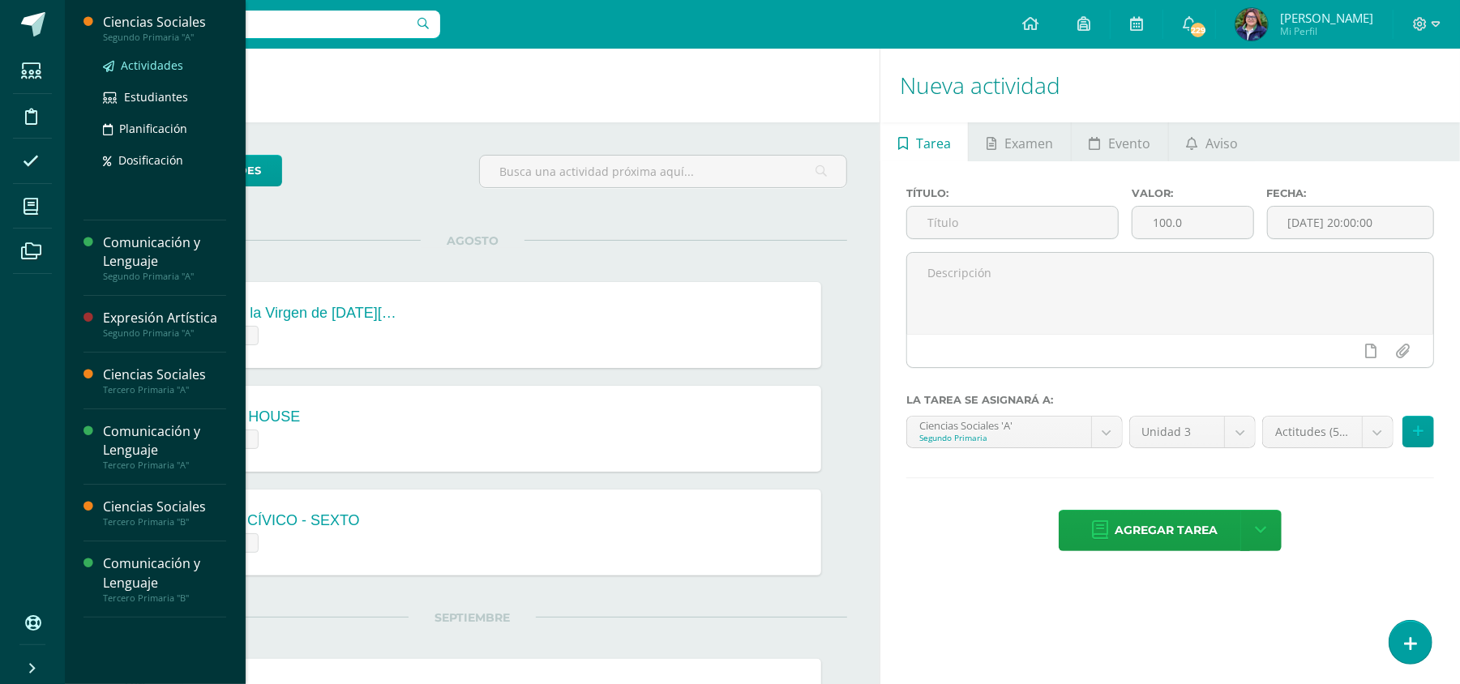
click at [151, 58] on span "Actividades" at bounding box center [152, 65] width 62 height 15
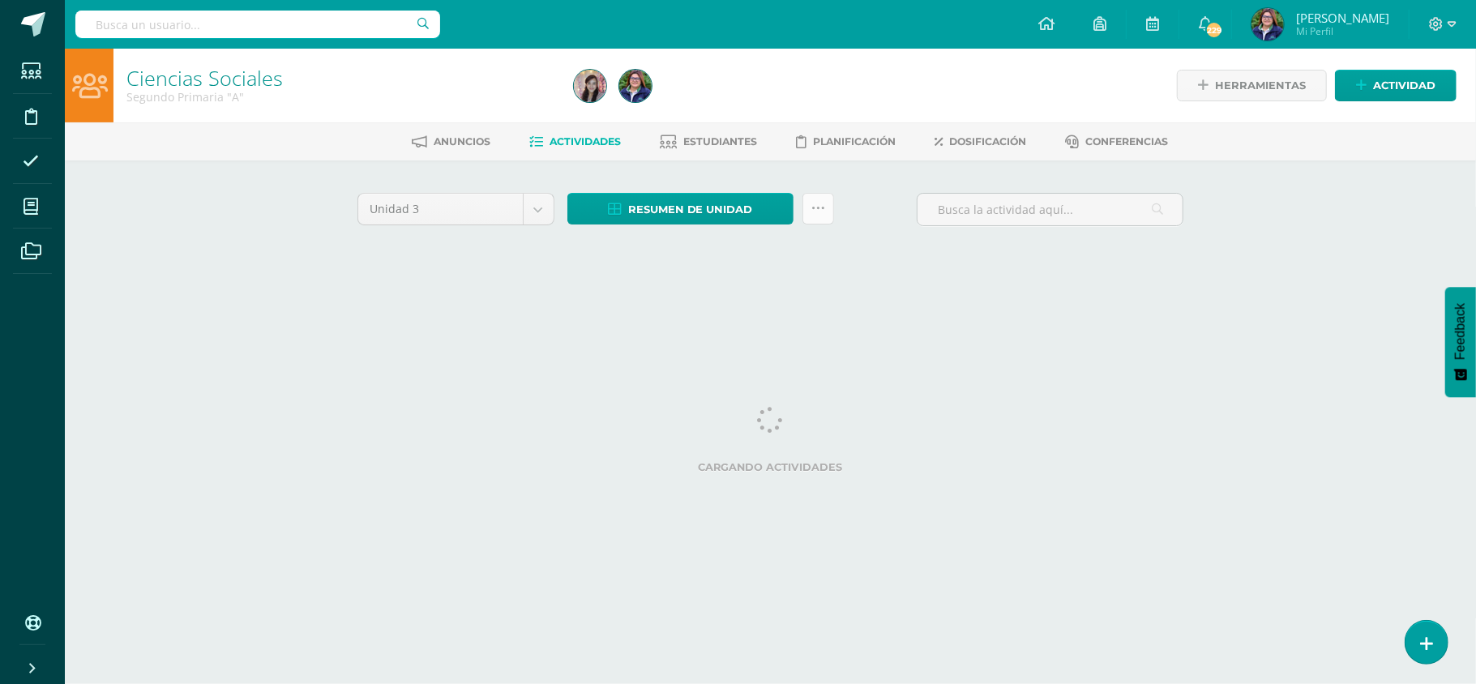
click at [806, 216] on link at bounding box center [819, 209] width 32 height 32
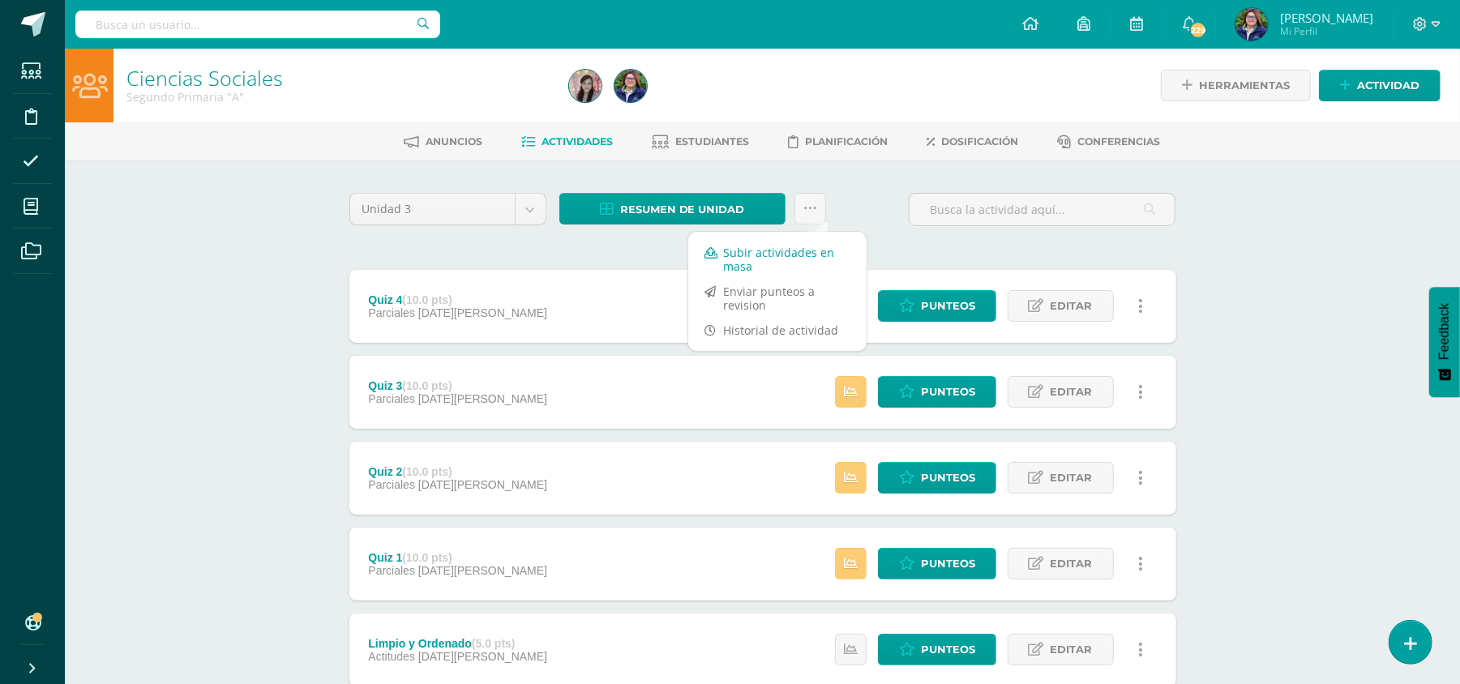
click at [793, 256] on link "Subir actividades en masa" at bounding box center [777, 259] width 178 height 39
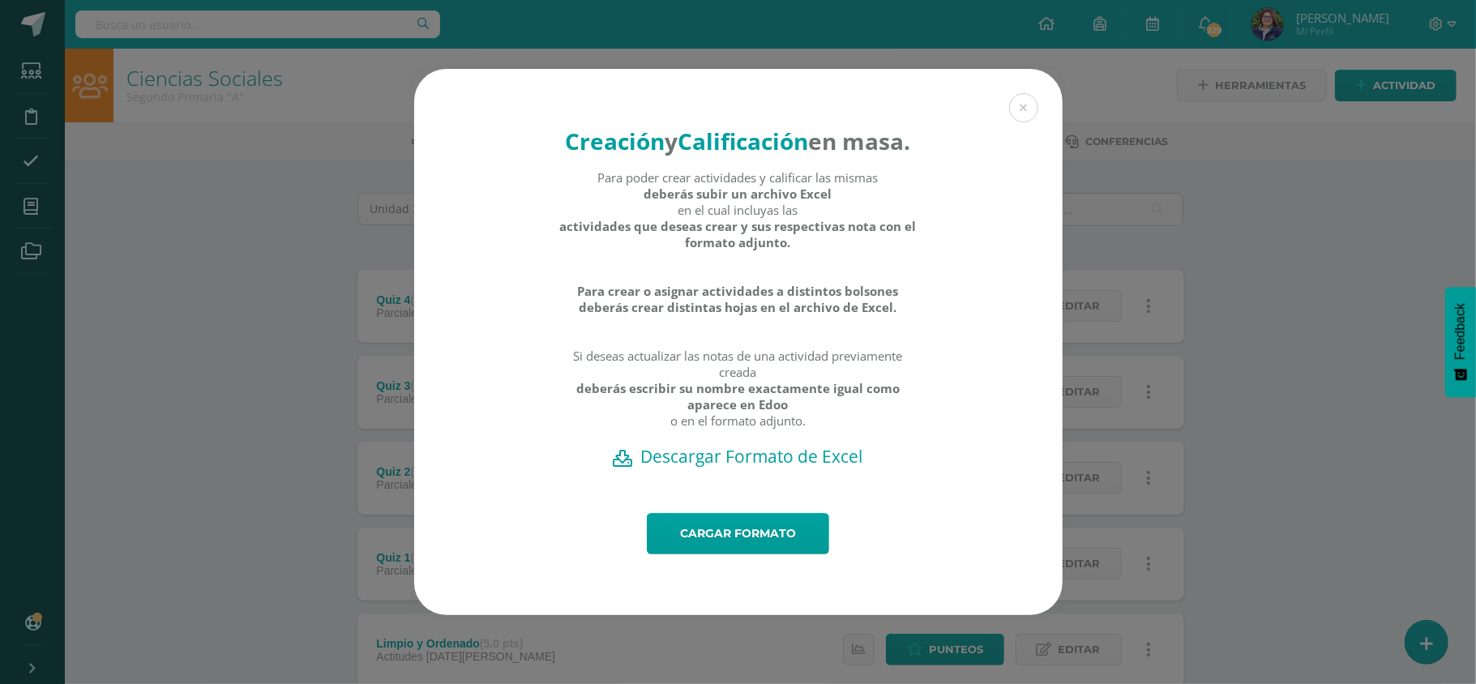
click at [663, 468] on h2 "Descargar Formato de Excel" at bounding box center [739, 456] width 592 height 23
click at [684, 540] on link "Cargar formato" at bounding box center [738, 533] width 182 height 41
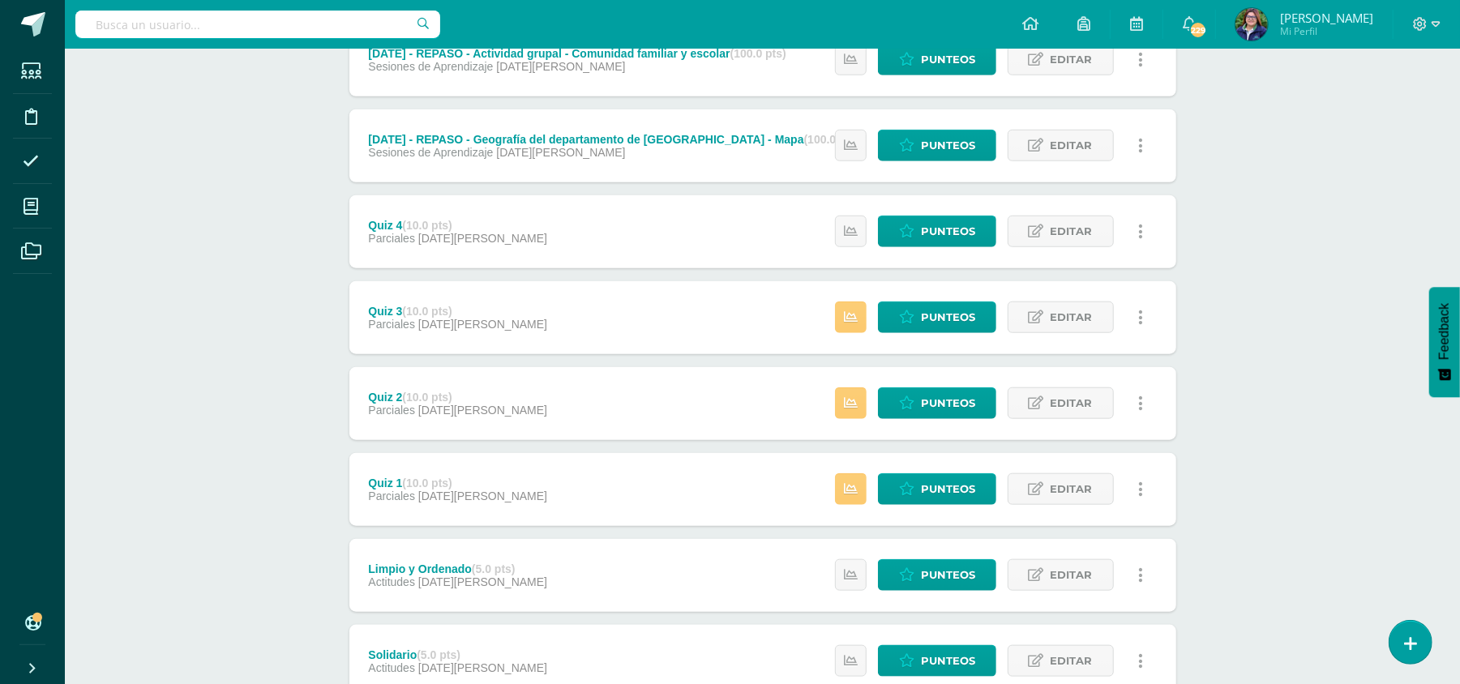
scroll to position [1026, 0]
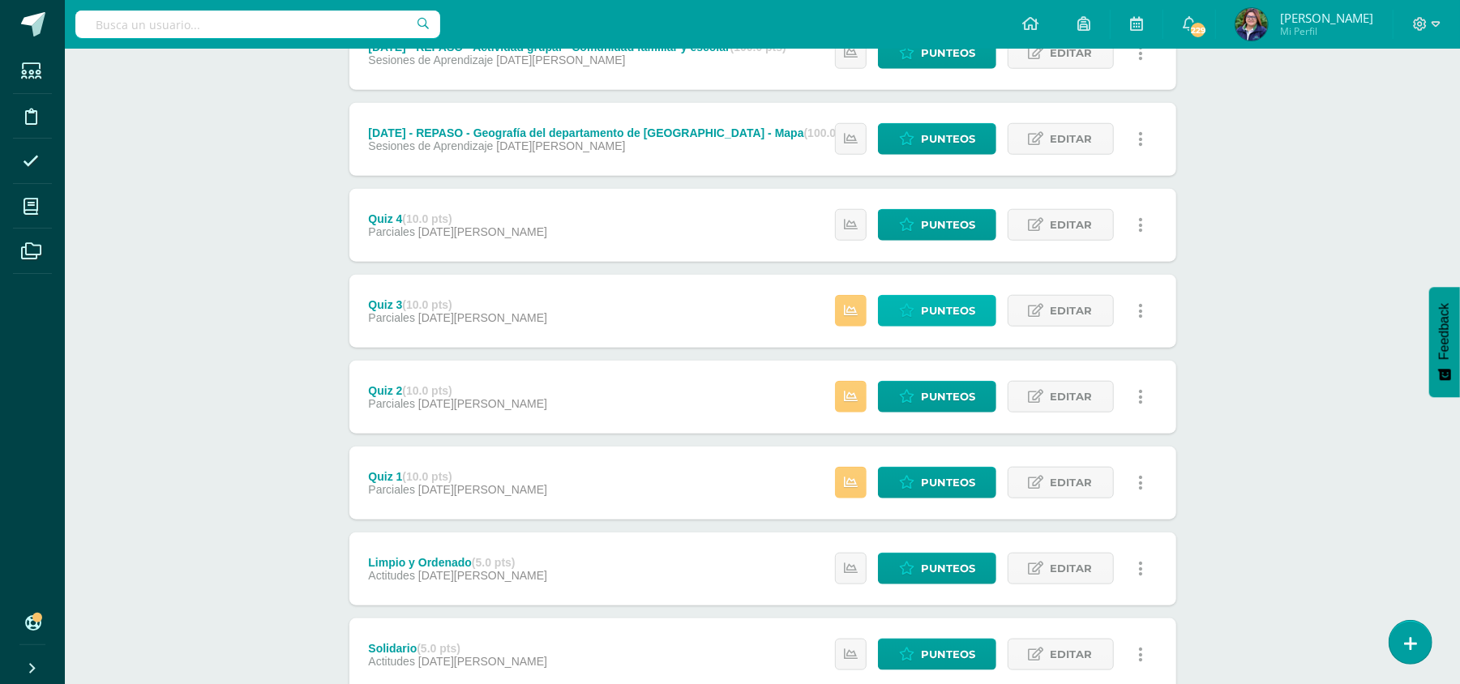
click at [939, 308] on span "Punteos" at bounding box center [948, 311] width 54 height 30
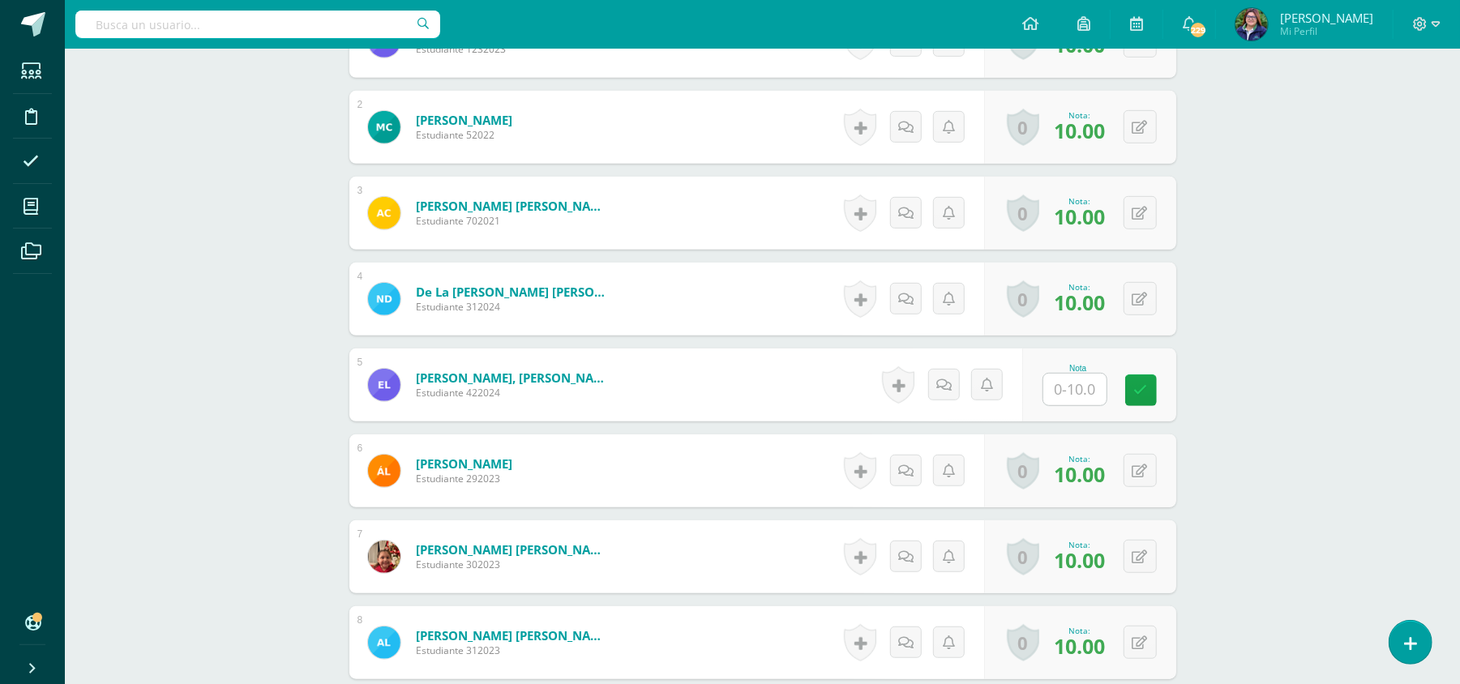
scroll to position [579, 0]
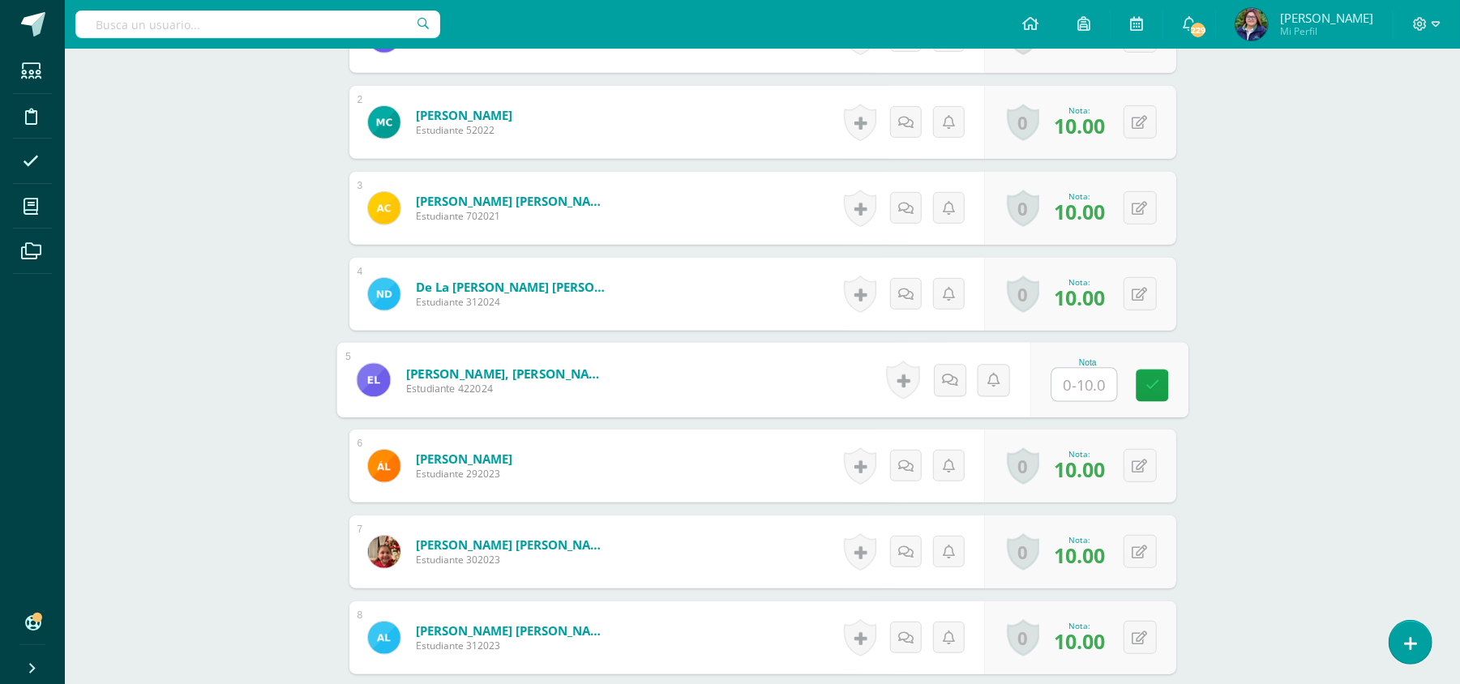
click at [1068, 383] on input "text" at bounding box center [1083, 385] width 65 height 32
type input "10"
click at [1138, 384] on link at bounding box center [1152, 384] width 32 height 32
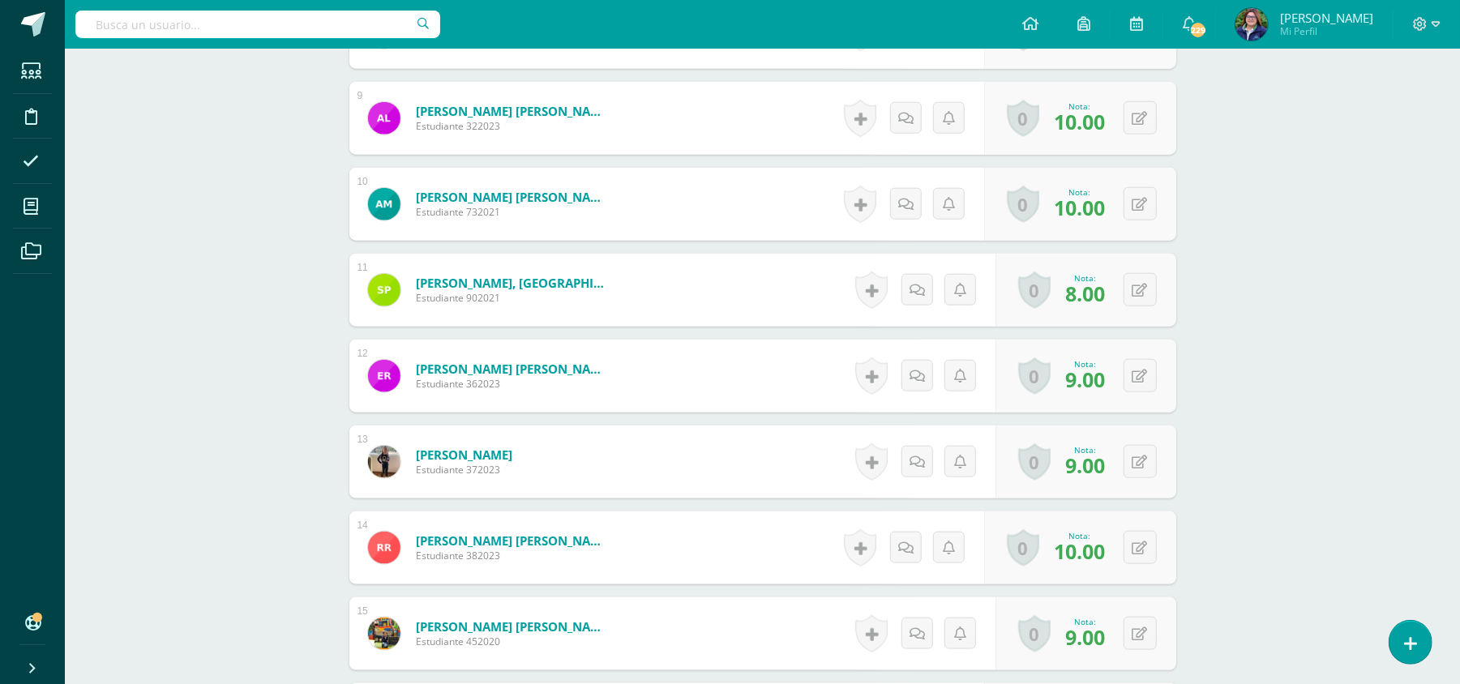
scroll to position [0, 0]
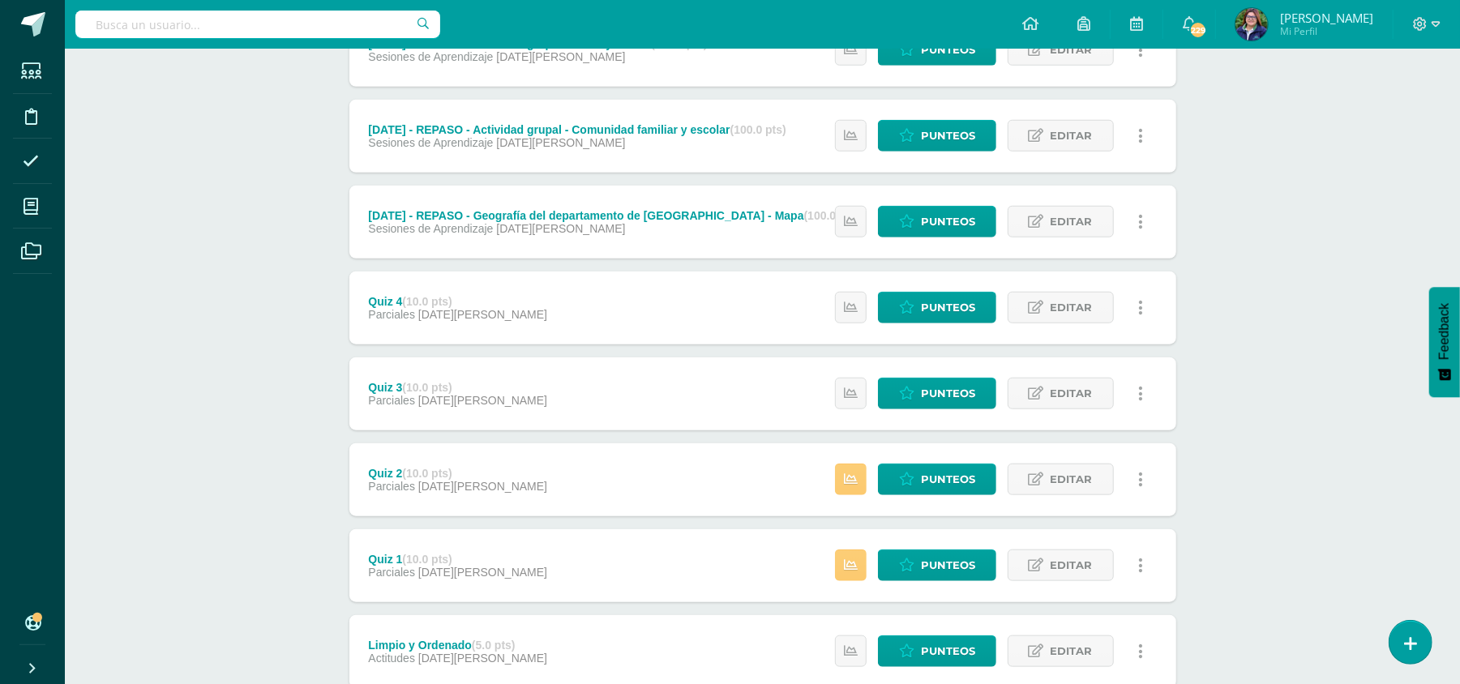
scroll to position [940, 0]
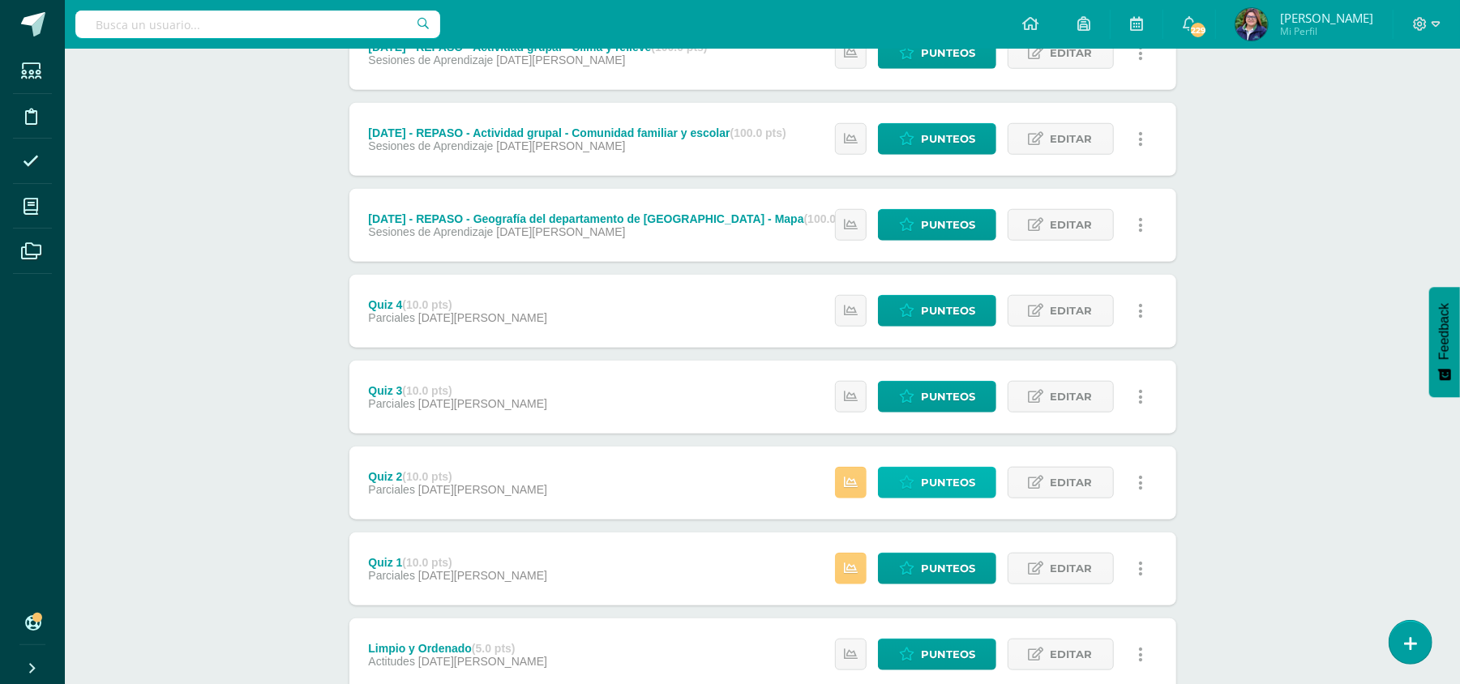
click at [944, 491] on span "Punteos" at bounding box center [948, 483] width 54 height 30
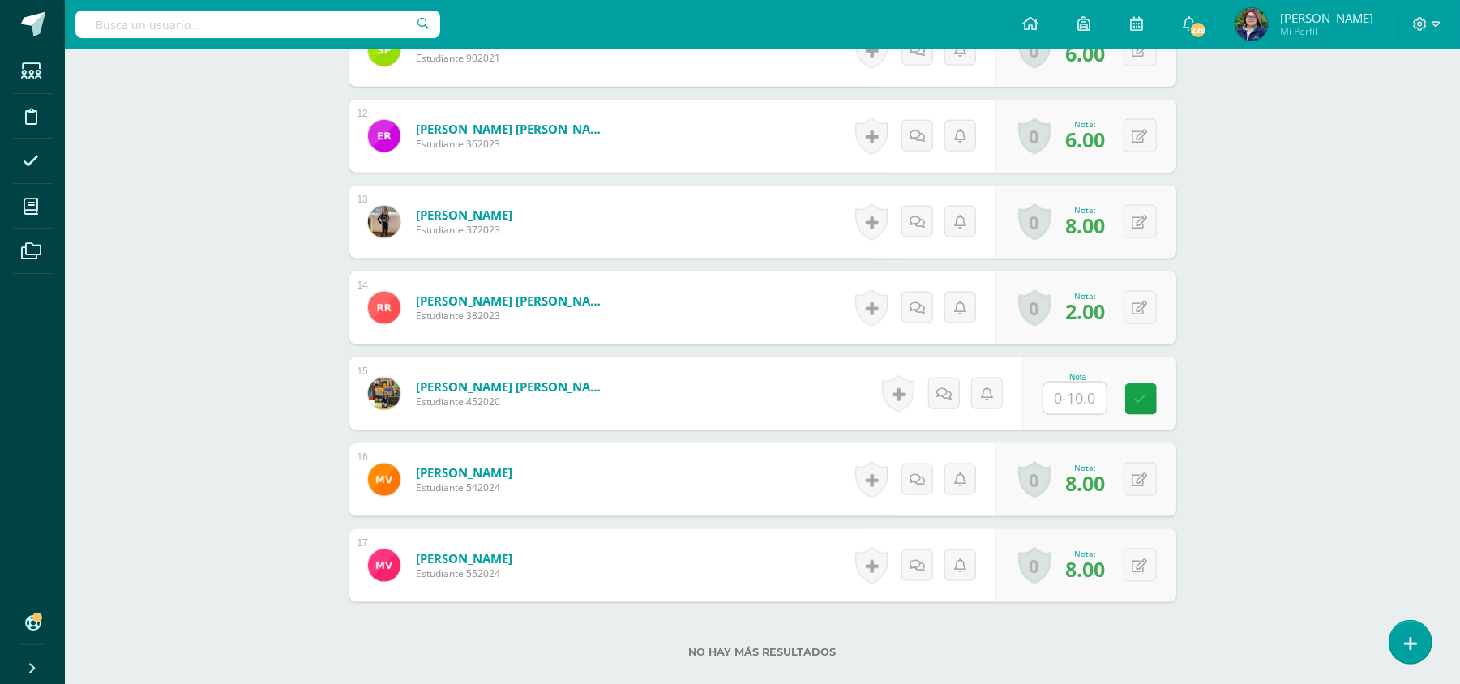
scroll to position [1414, 0]
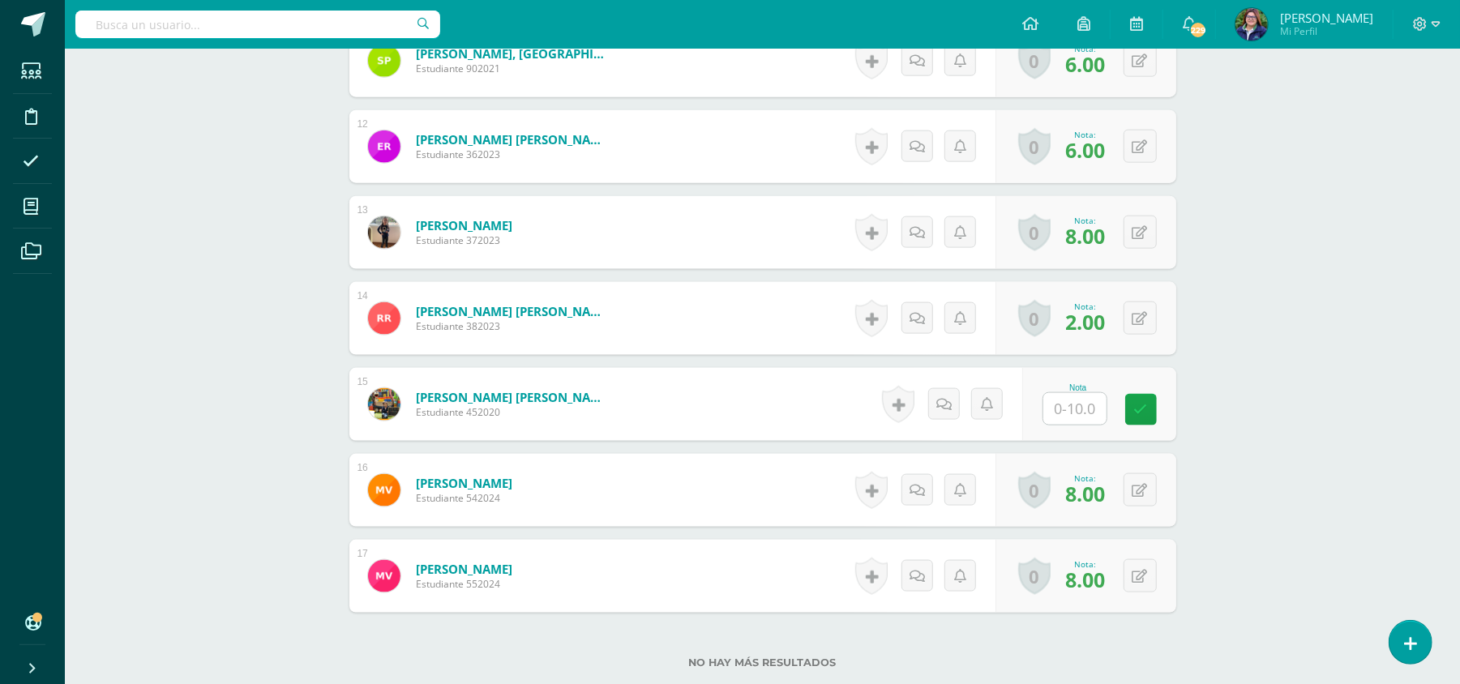
click at [1068, 410] on input "text" at bounding box center [1074, 409] width 63 height 32
type input "7"
click at [1143, 397] on link at bounding box center [1152, 410] width 32 height 32
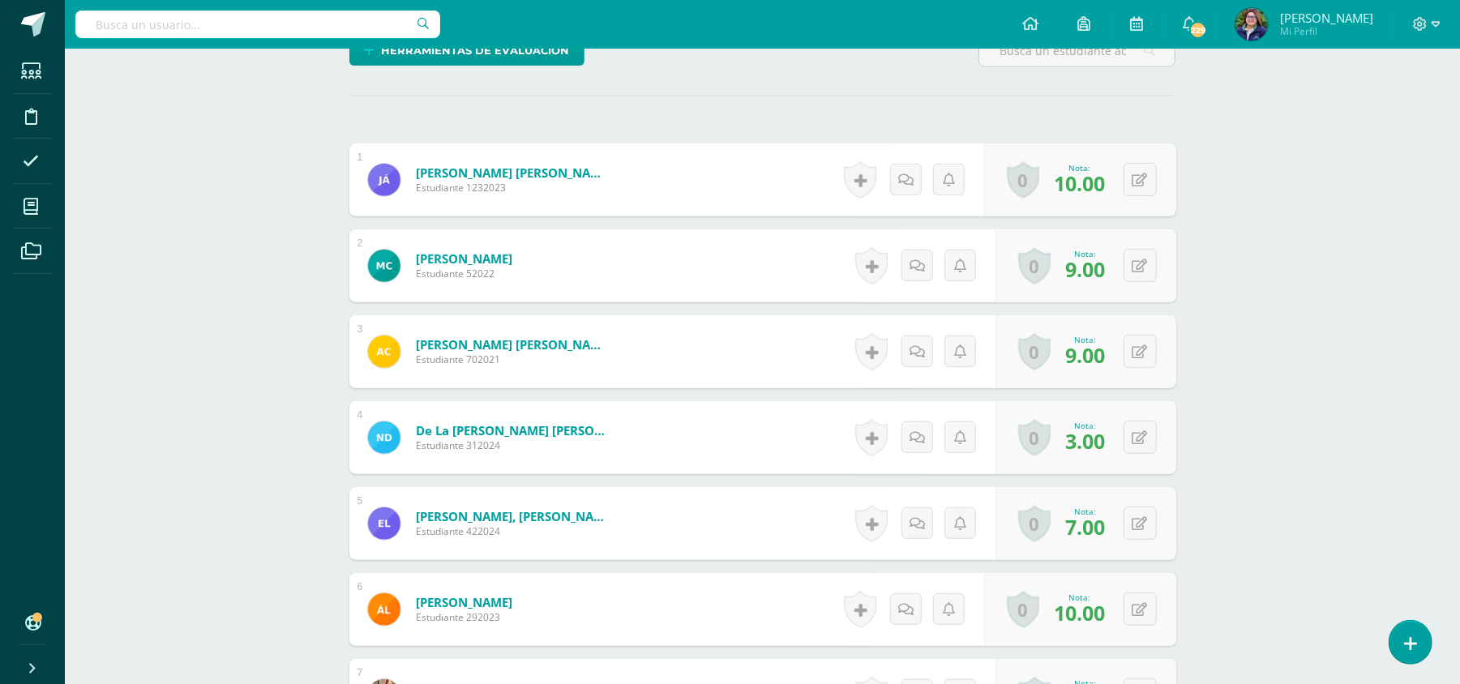
scroll to position [0, 0]
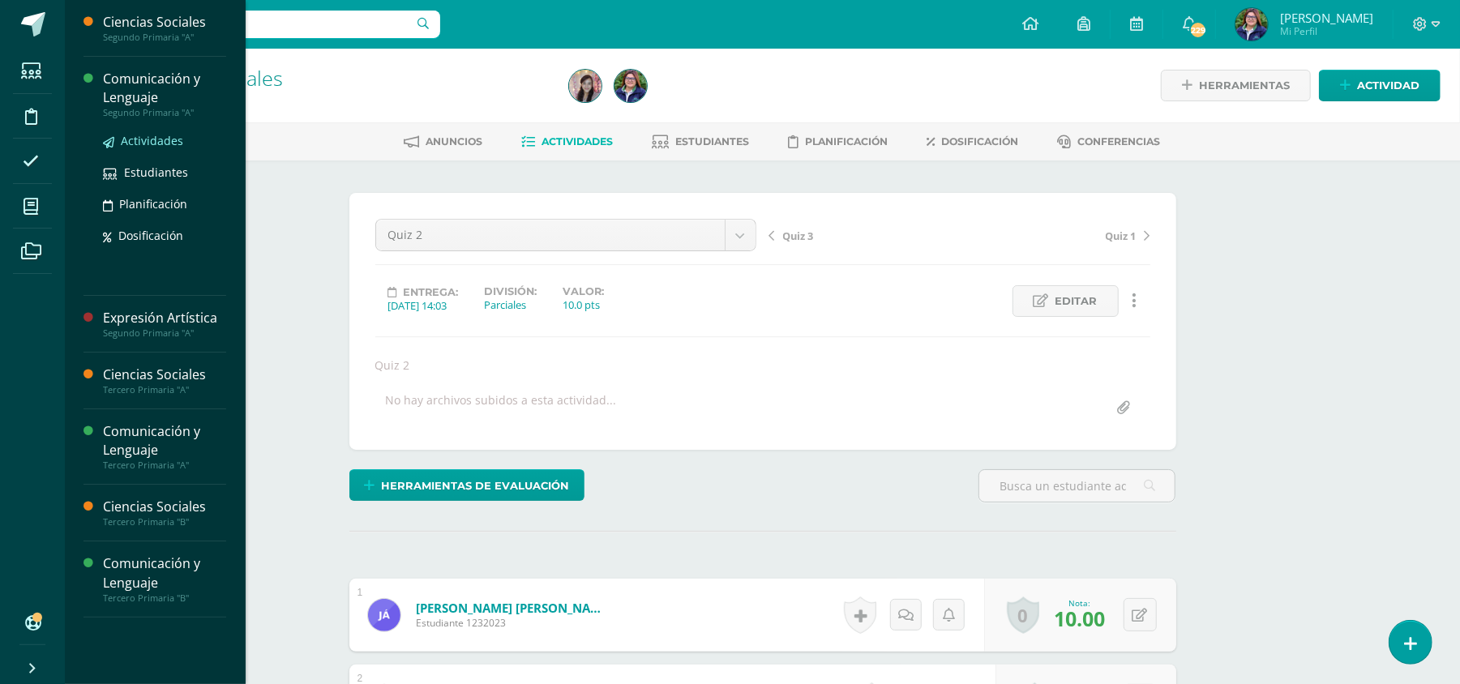
click at [138, 143] on span "Actividades" at bounding box center [152, 140] width 62 height 15
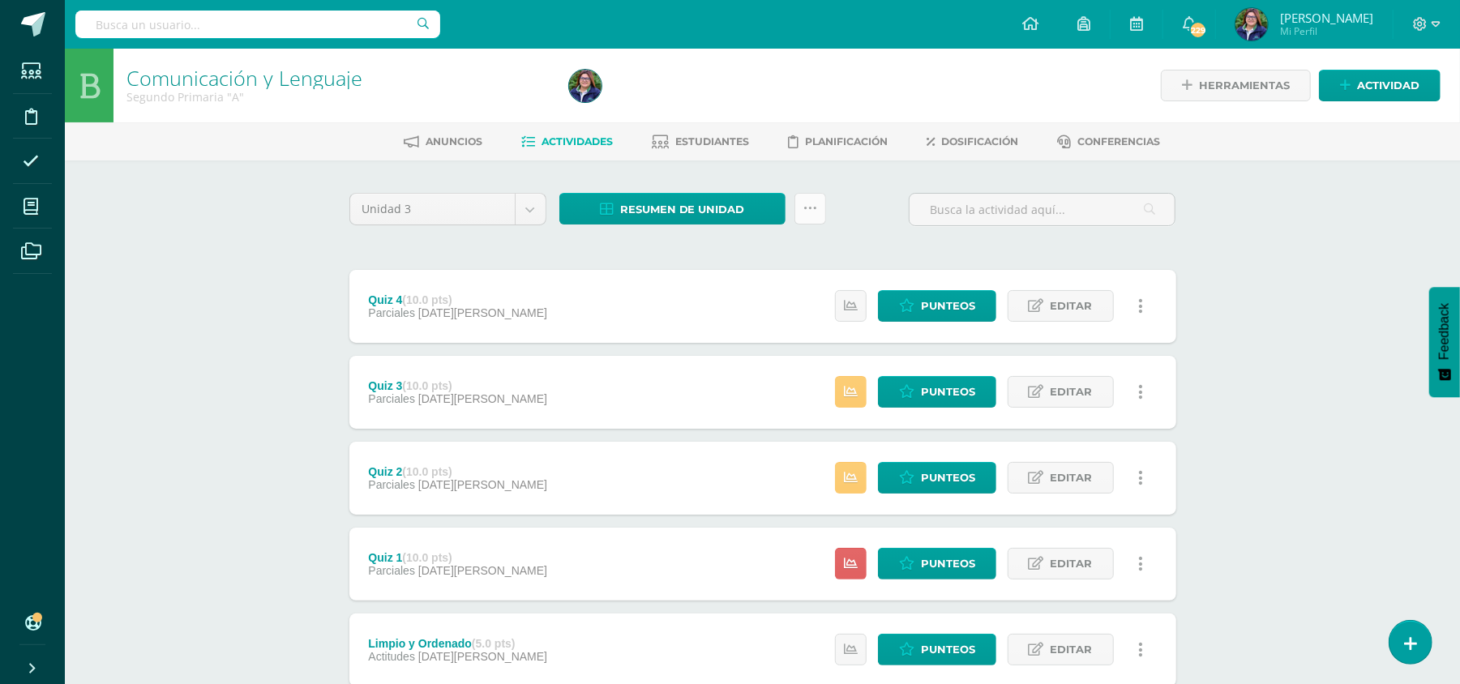
click at [809, 202] on icon at bounding box center [810, 209] width 14 height 14
click at [811, 251] on link "Subir actividades en masa" at bounding box center [769, 259] width 178 height 39
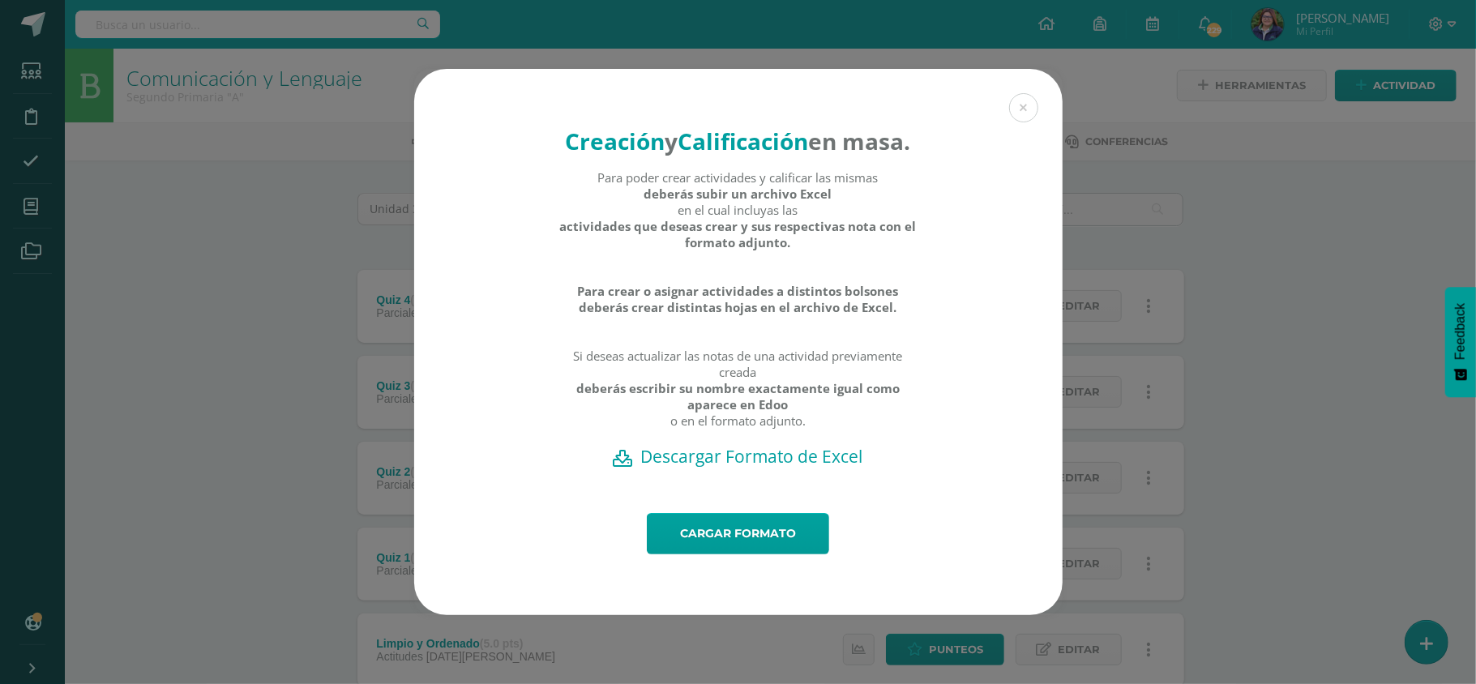
click at [694, 468] on h2 "Descargar Formato de Excel" at bounding box center [739, 456] width 592 height 23
click at [764, 546] on link "Cargar formato" at bounding box center [738, 533] width 182 height 41
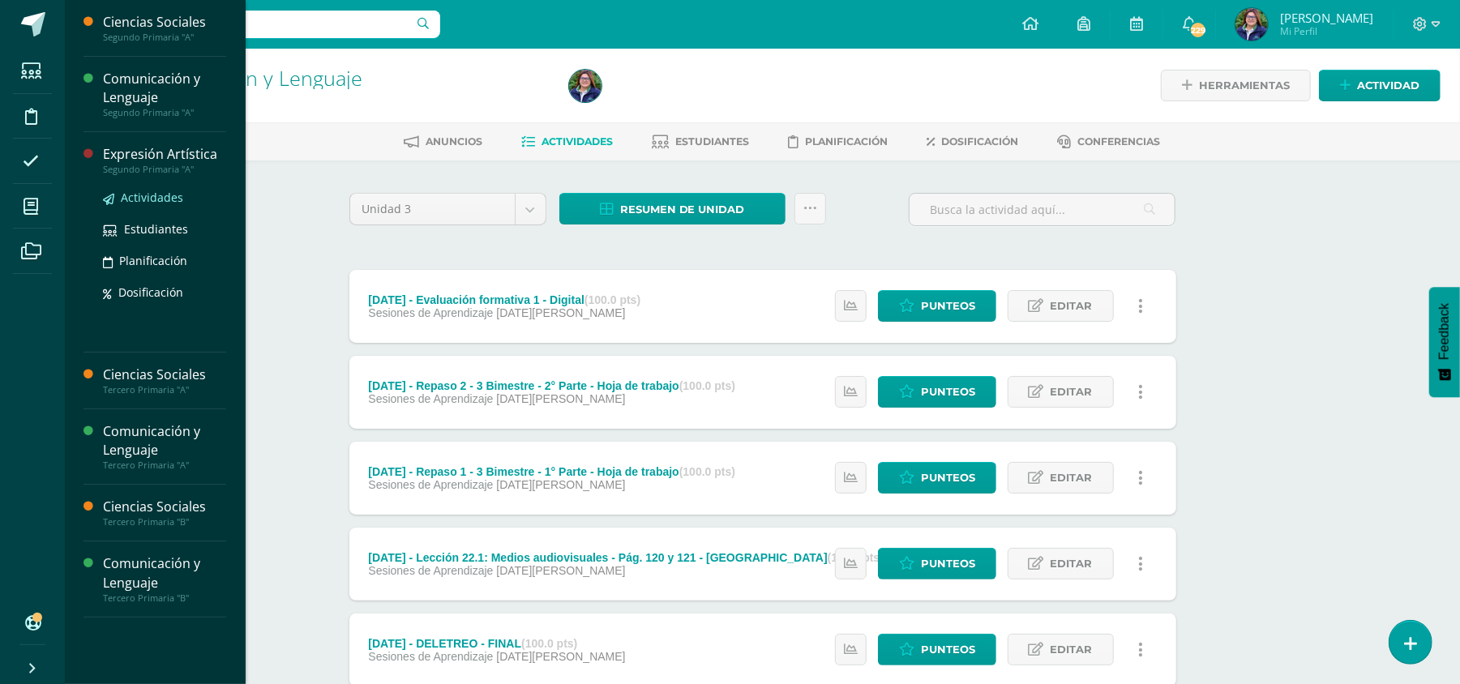
click at [148, 199] on span "Actividades" at bounding box center [152, 197] width 62 height 15
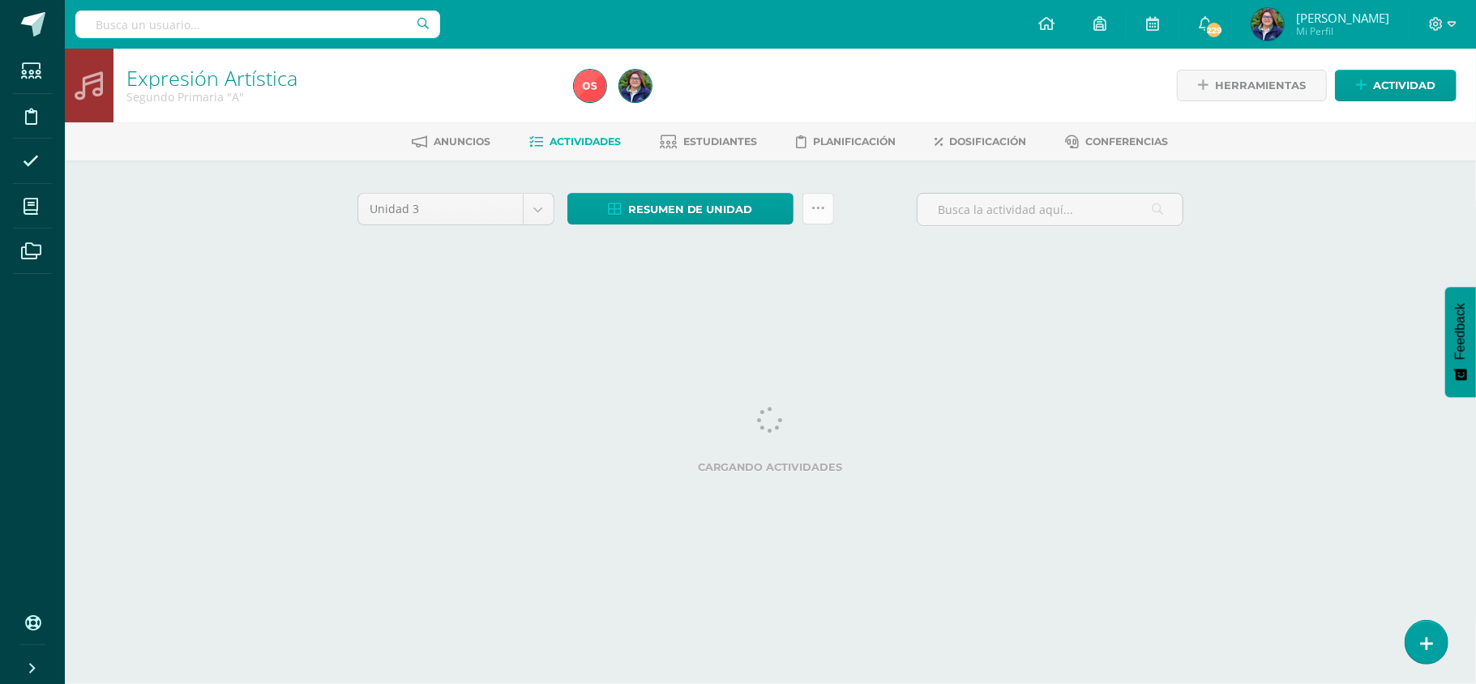
click at [806, 195] on link at bounding box center [819, 209] width 32 height 32
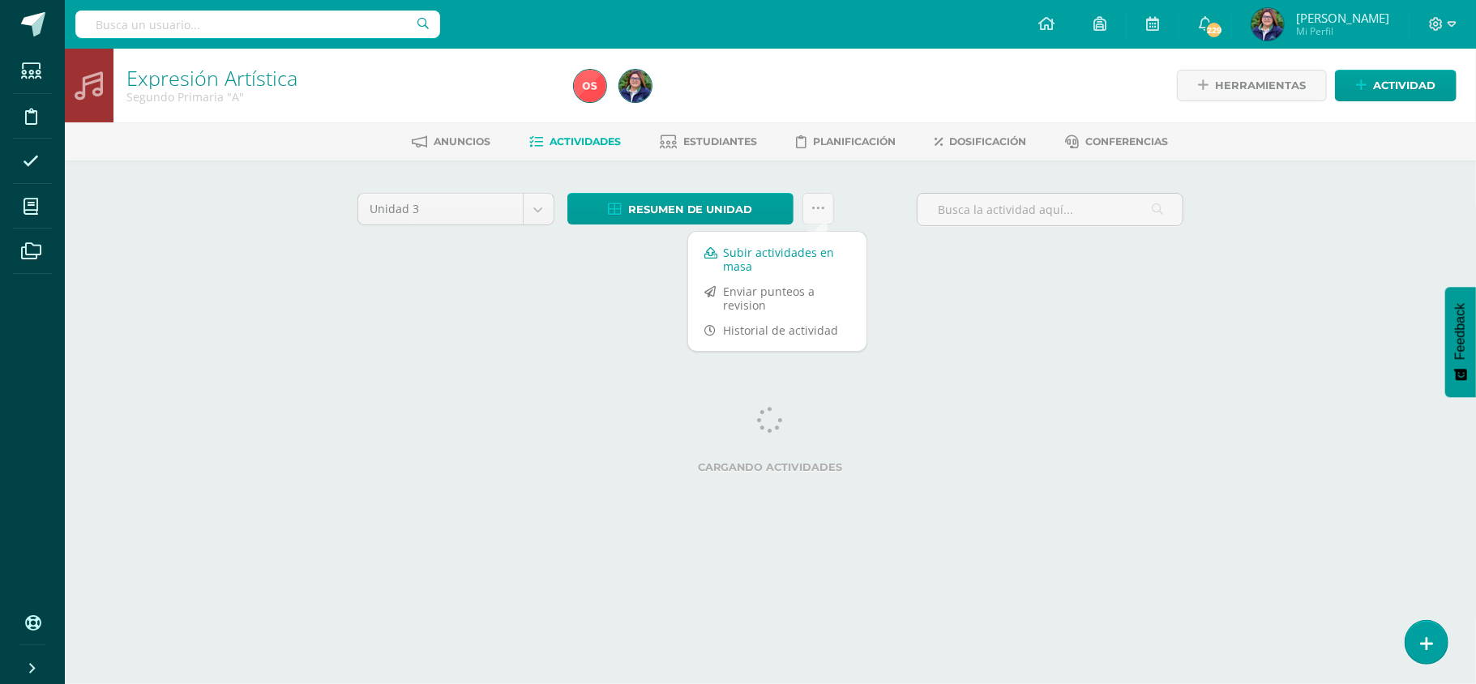
click at [809, 246] on link "Subir actividades en masa" at bounding box center [777, 259] width 178 height 39
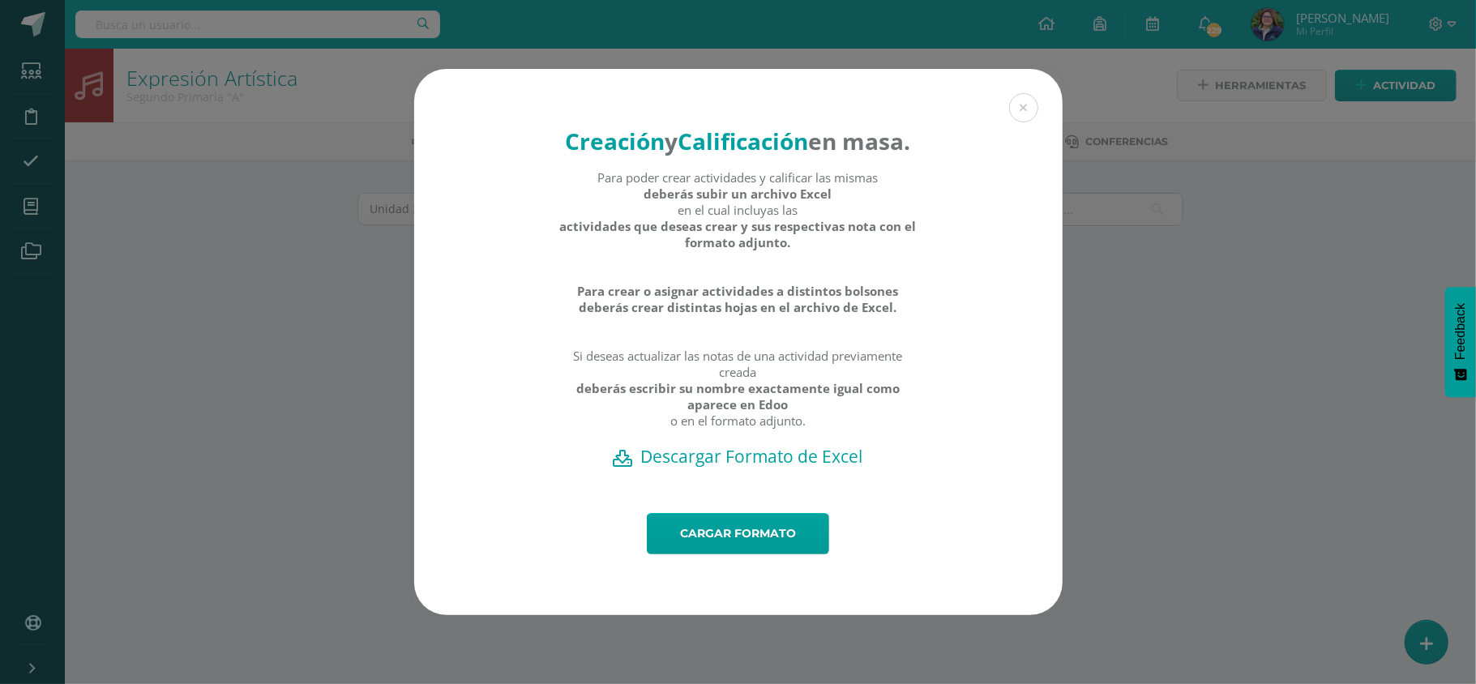
click at [736, 484] on div "Creación y Calificación en masa. Para poder crear actividades y calificar las m…" at bounding box center [738, 291] width 649 height 444
click at [736, 468] on h2 "Descargar Formato de Excel" at bounding box center [739, 456] width 592 height 23
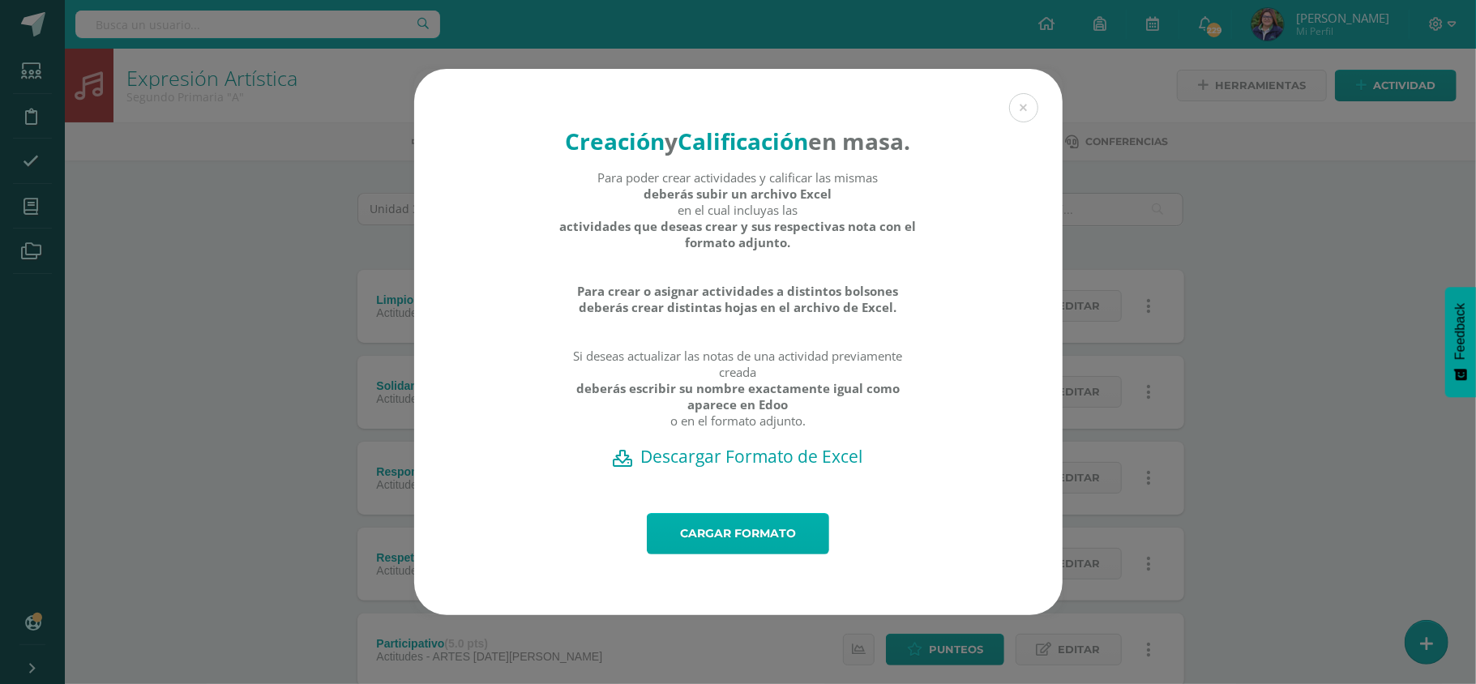
click at [730, 546] on link "Cargar formato" at bounding box center [738, 533] width 182 height 41
